Goal: Task Accomplishment & Management: Complete application form

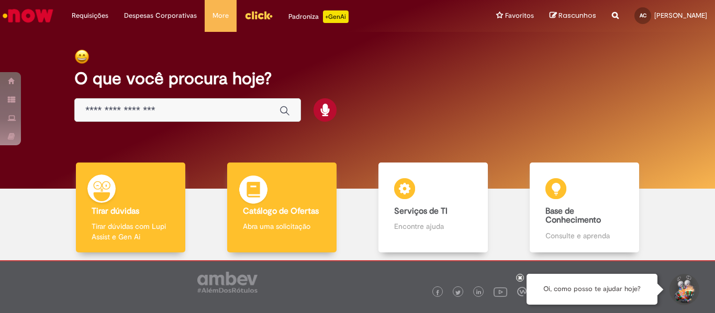
click at [276, 207] on b "Catálogo de Ofertas" at bounding box center [281, 211] width 76 height 10
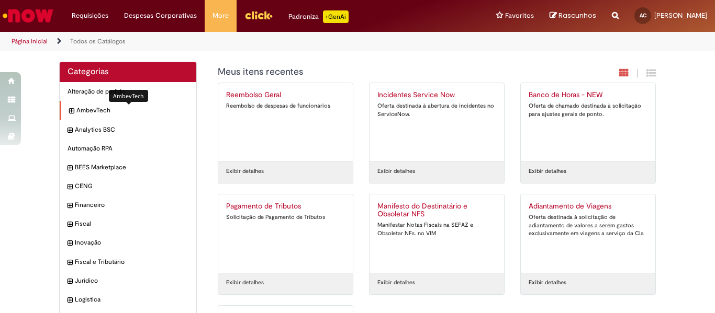
click at [104, 110] on span "AmbevTech Itens" at bounding box center [132, 110] width 112 height 9
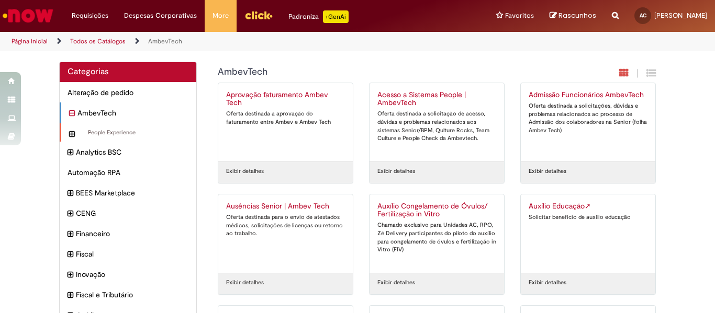
click at [119, 127] on div "People Experience Itens" at bounding box center [128, 132] width 137 height 19
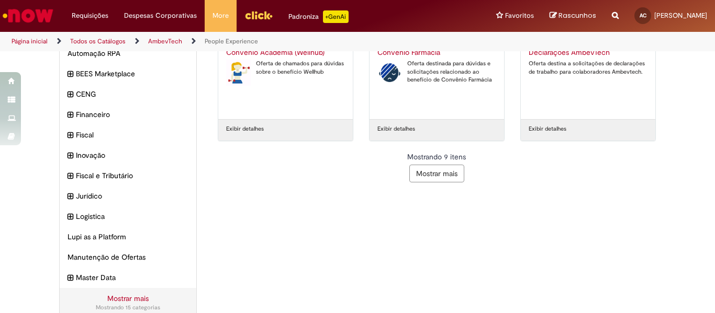
click at [421, 178] on button "Mostrar mais" at bounding box center [436, 174] width 55 height 18
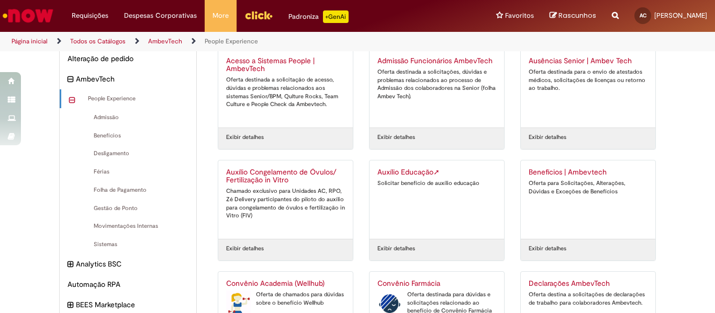
scroll to position [33, 0]
click at [414, 174] on h2 "Auxílio Educação ➚" at bounding box center [436, 173] width 119 height 8
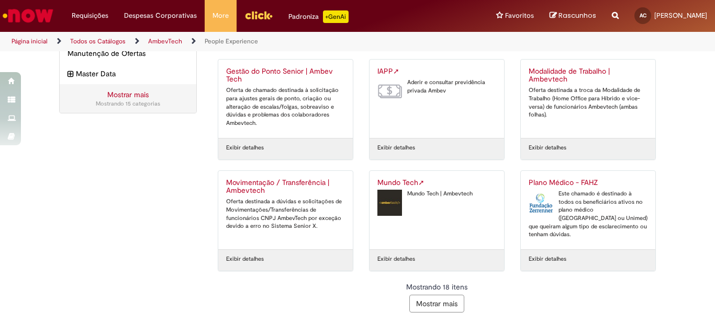
scroll to position [480, 0]
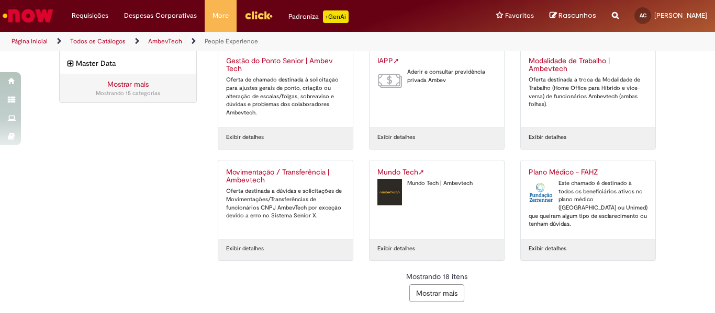
click at [421, 288] on button "Mostrar mais" at bounding box center [436, 294] width 55 height 18
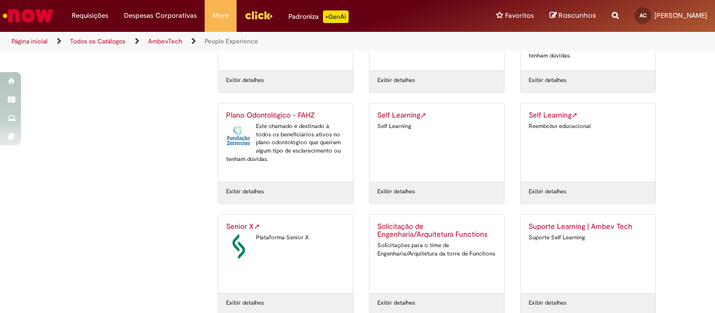
scroll to position [656, 0]
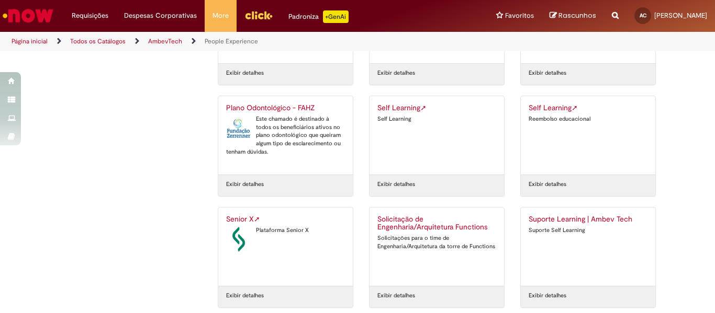
click at [419, 113] on div "Self Learning ➚ Self Learning" at bounding box center [436, 135] width 119 height 63
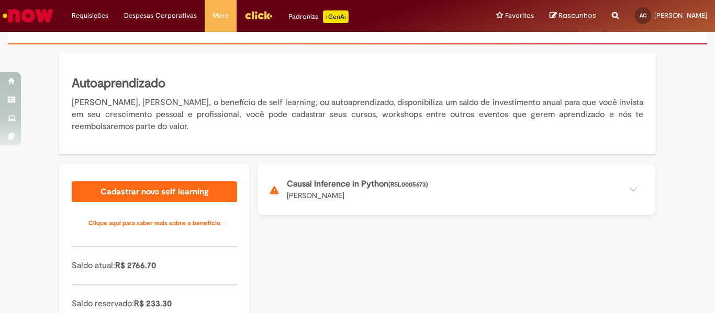
scroll to position [137, 0]
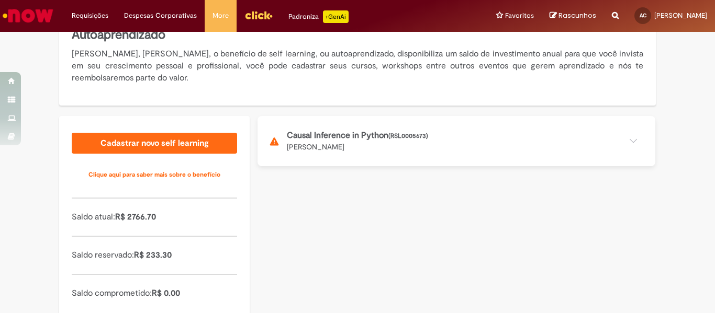
click at [286, 150] on button at bounding box center [456, 141] width 398 height 50
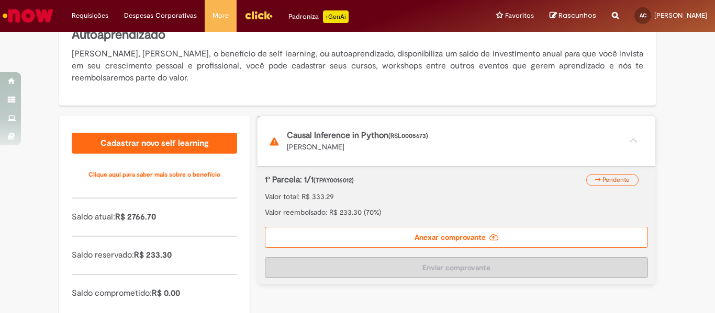
scroll to position [187, 0]
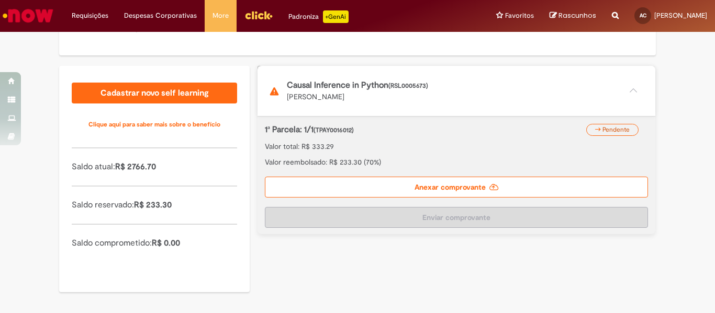
click at [432, 185] on label "Anexar comprovante" at bounding box center [456, 187] width 383 height 21
click at [400, 77] on input "Anexar comprovante" at bounding box center [328, 72] width 142 height 12
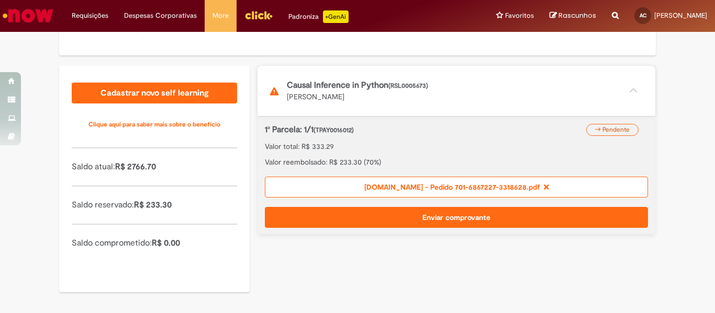
click at [456, 215] on button "Enviar comprovante" at bounding box center [456, 217] width 383 height 21
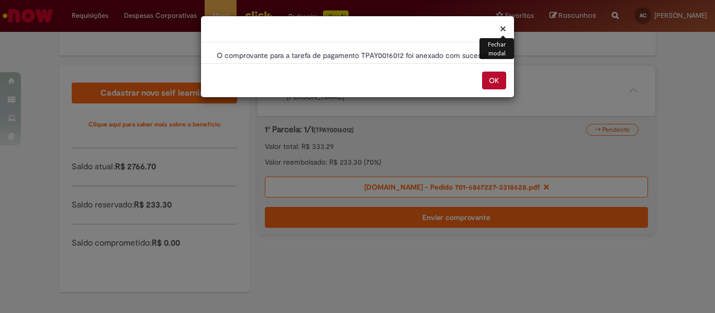
click at [492, 81] on button "OK" at bounding box center [494, 81] width 24 height 18
